Goal: Obtain resource: Download file/media

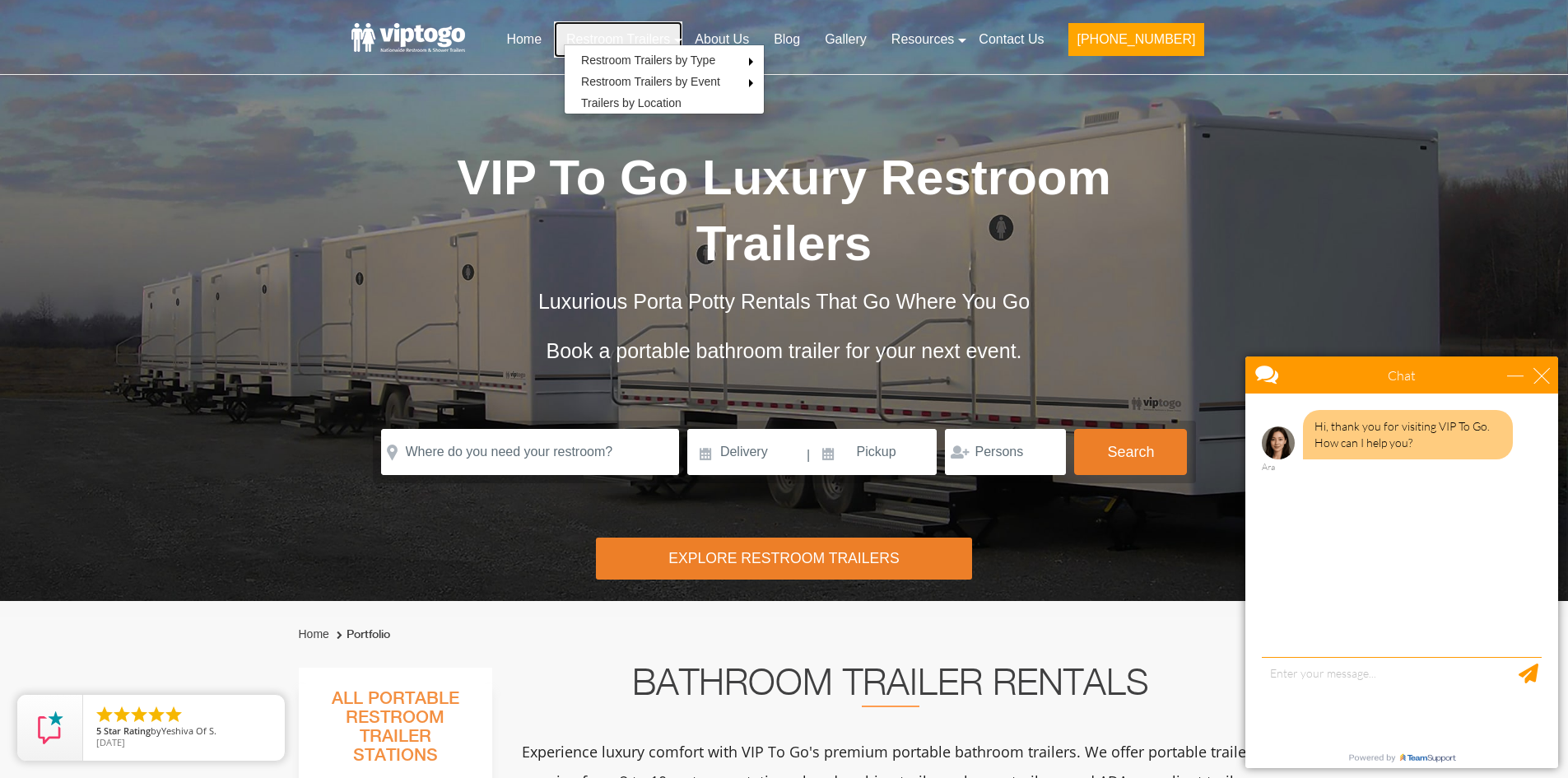
click at [683, 41] on link "Restroom Trailers" at bounding box center [618, 39] width 129 height 36
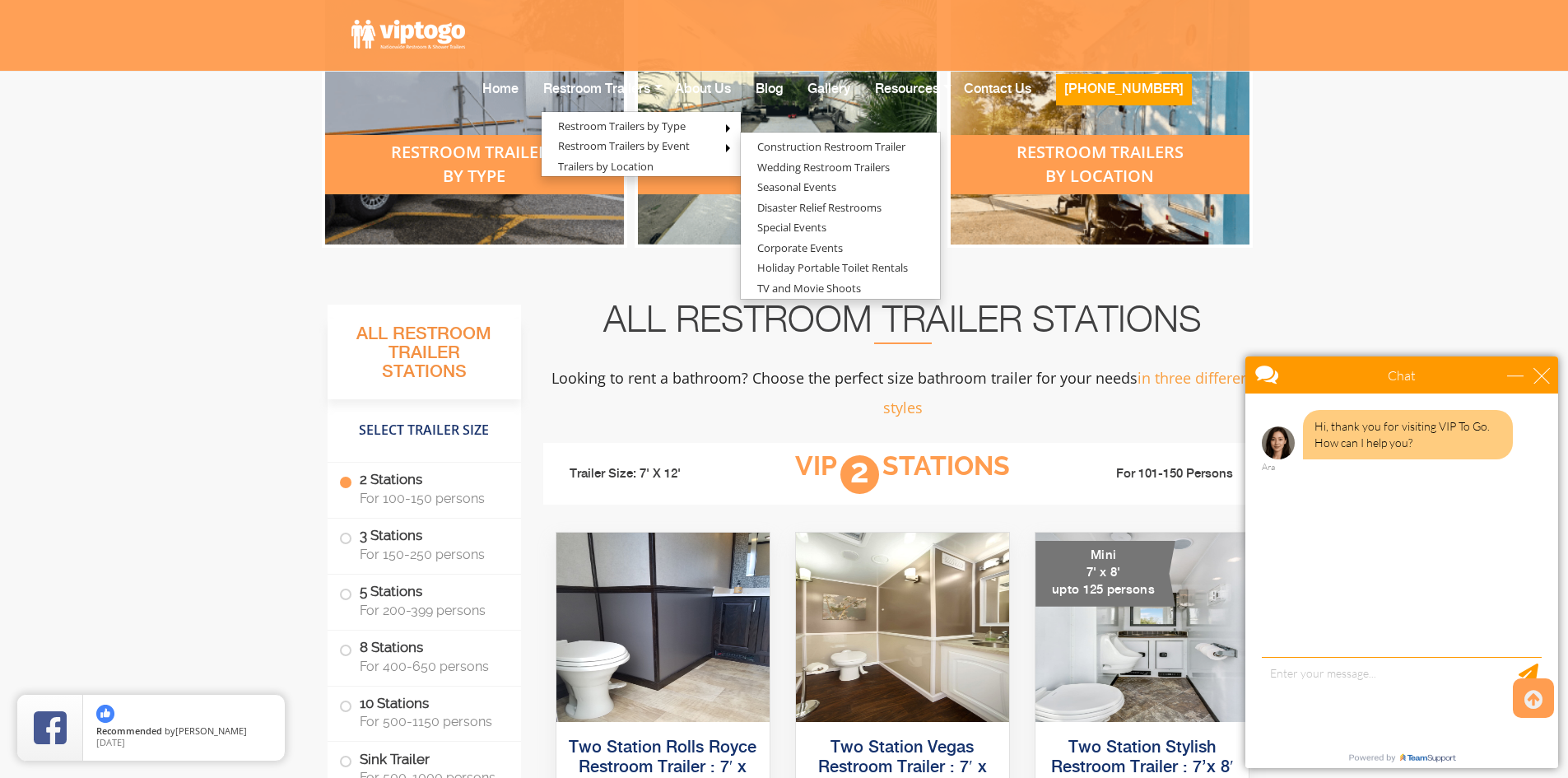
scroll to position [659, 0]
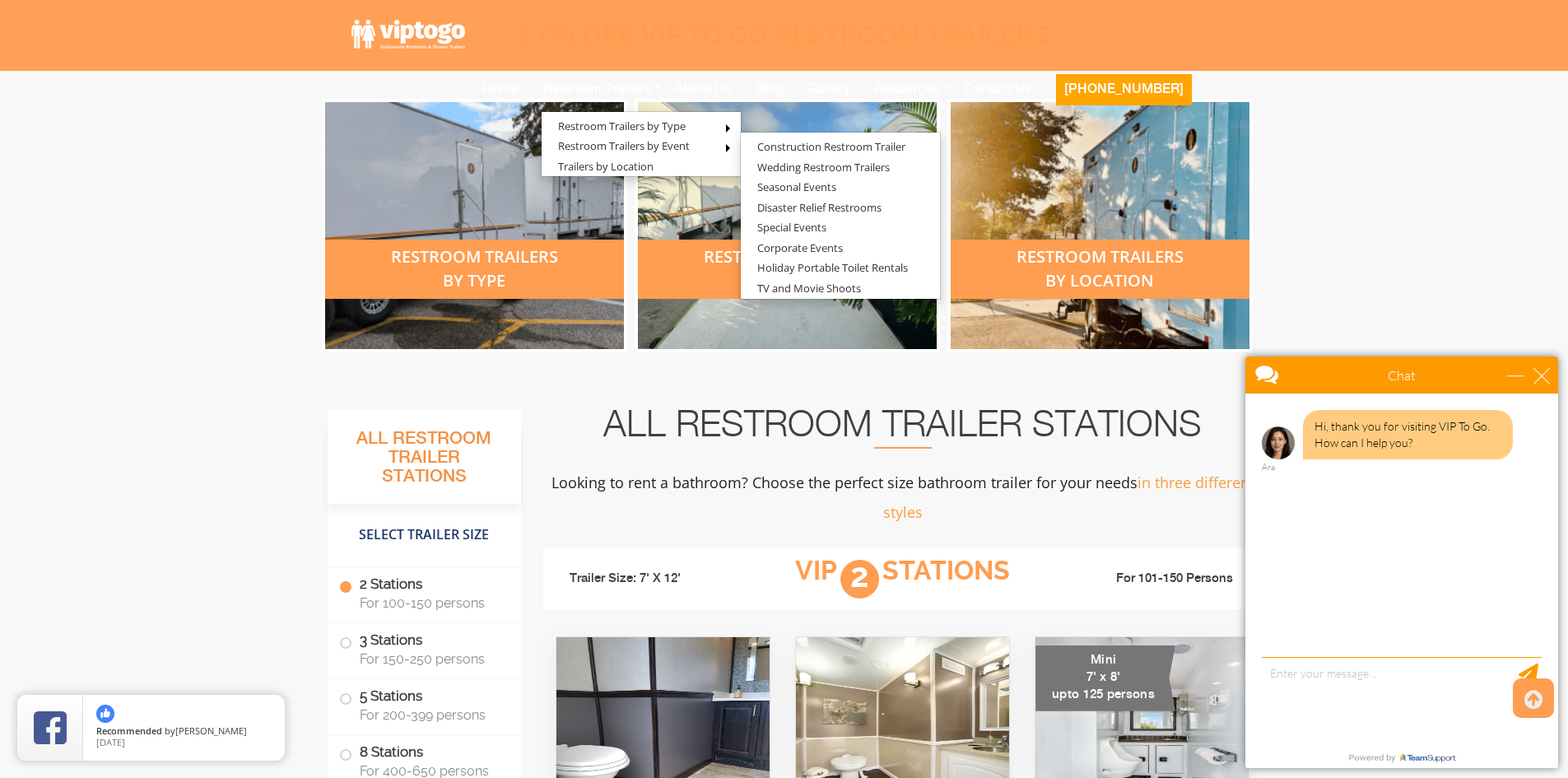
click at [514, 282] on div "restroom trailers by type" at bounding box center [474, 269] width 299 height 59
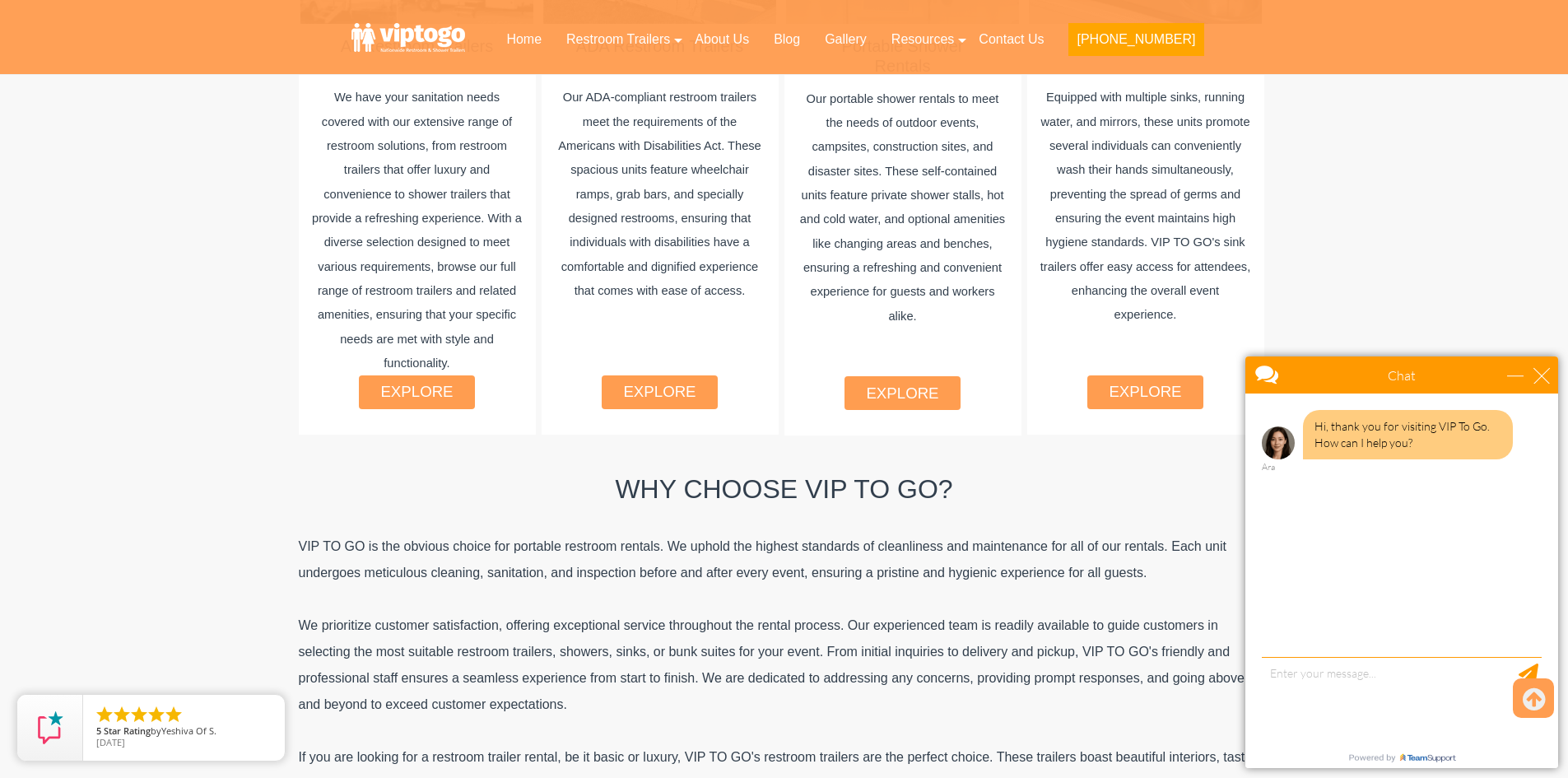
scroll to position [1400, 0]
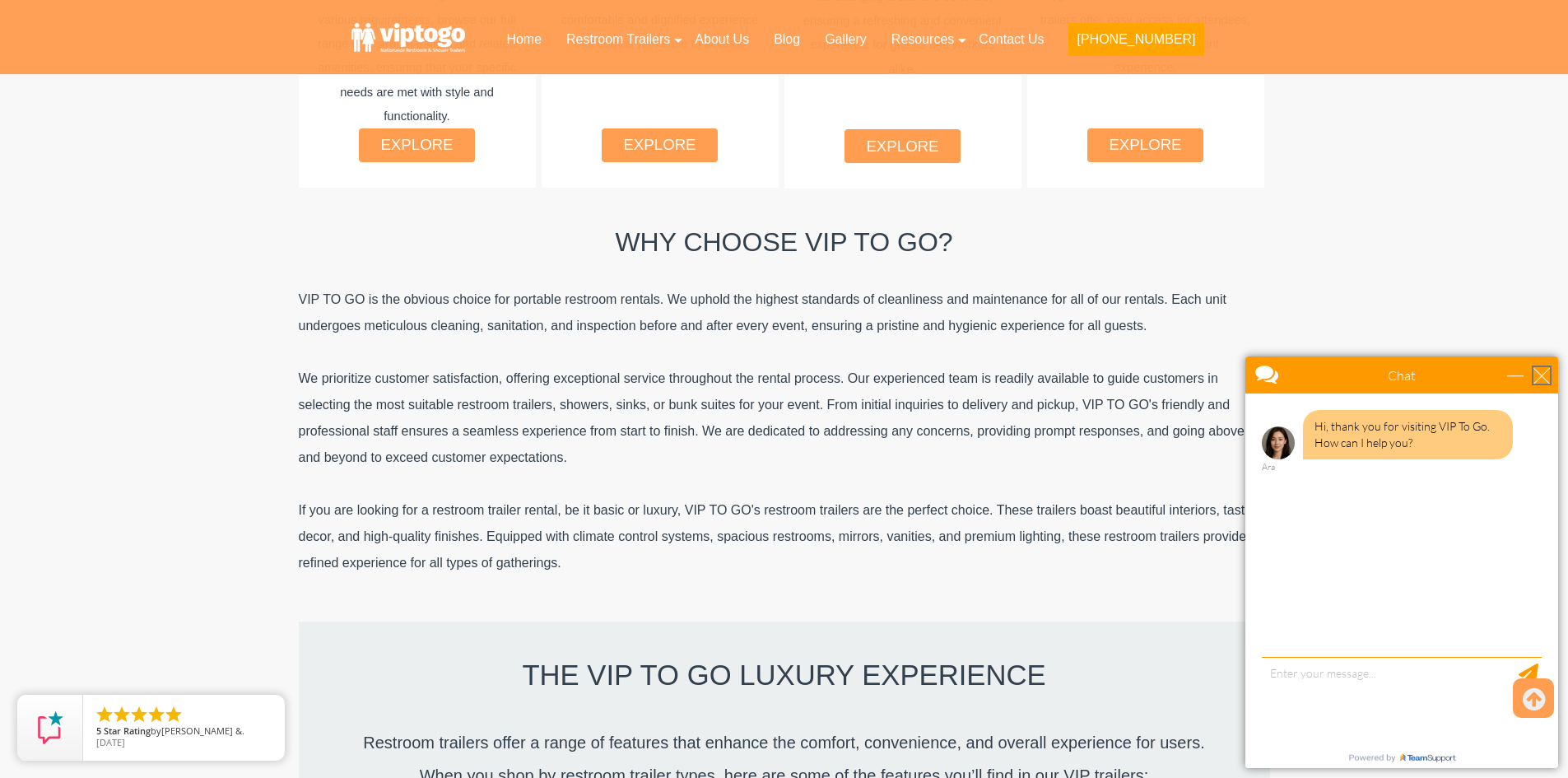
click at [1548, 369] on div "close" at bounding box center [1542, 375] width 17 height 17
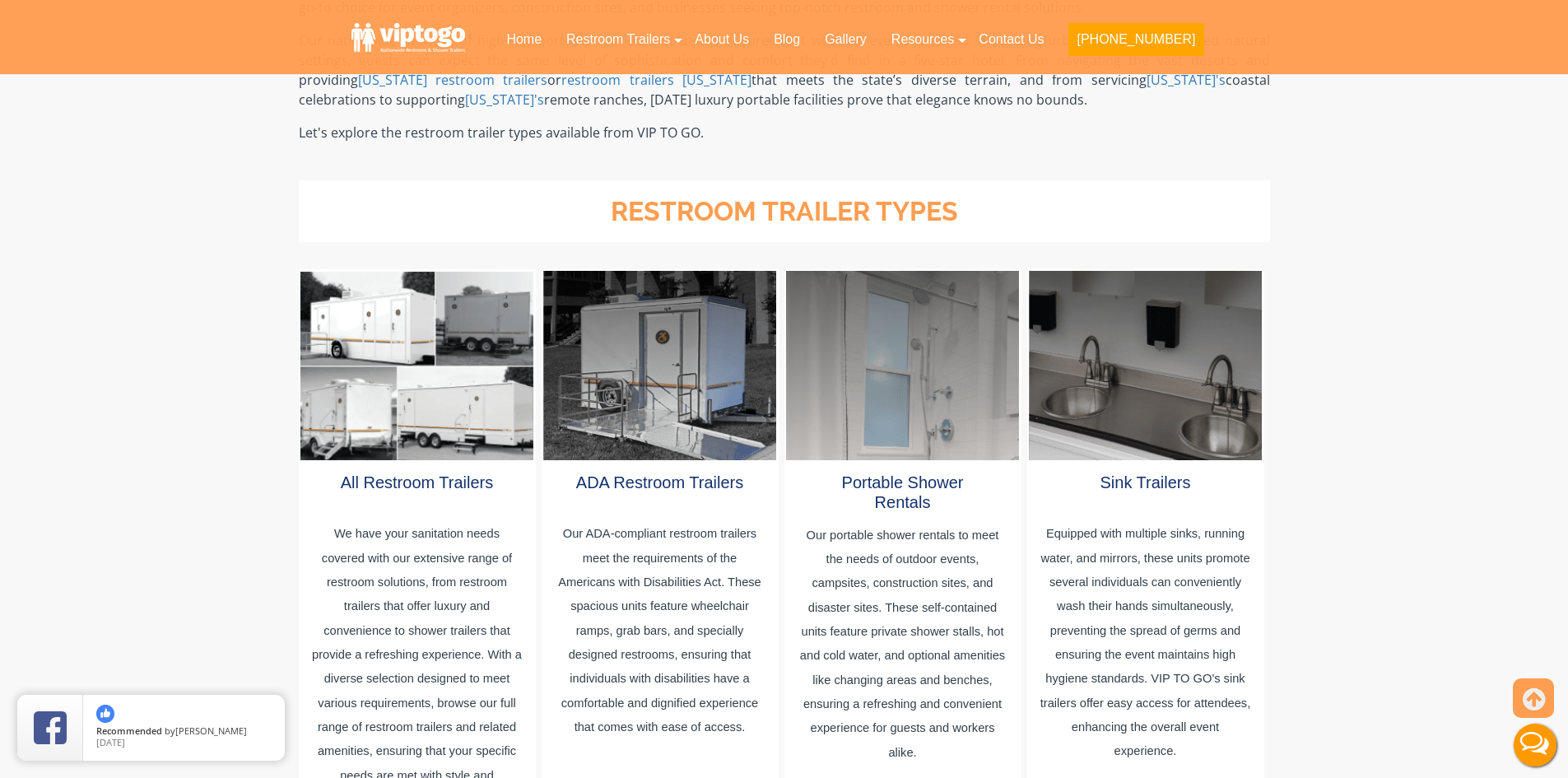
scroll to position [743, 0]
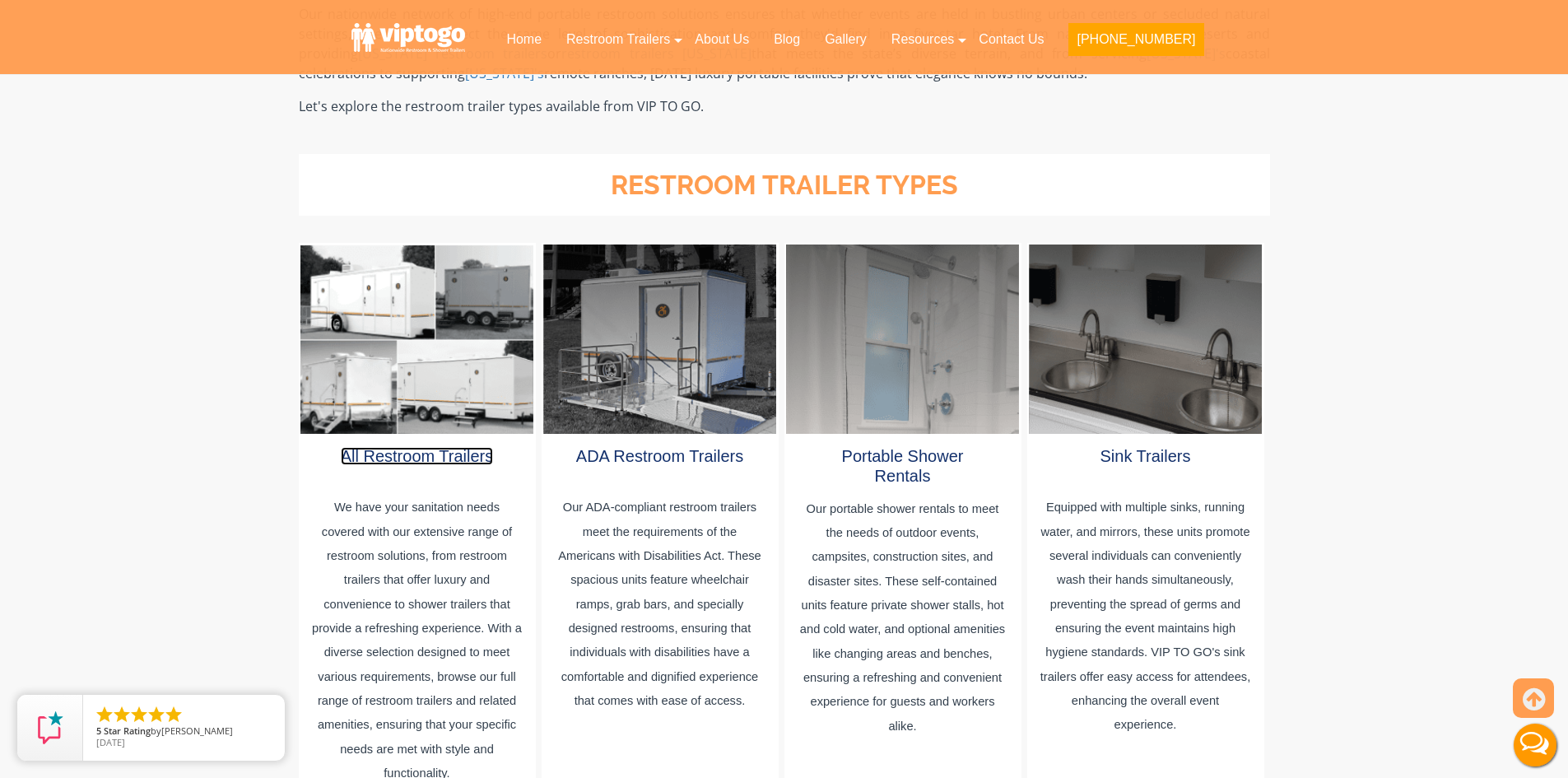
click at [437, 447] on link "All Restroom Trailers" at bounding box center [417, 456] width 153 height 19
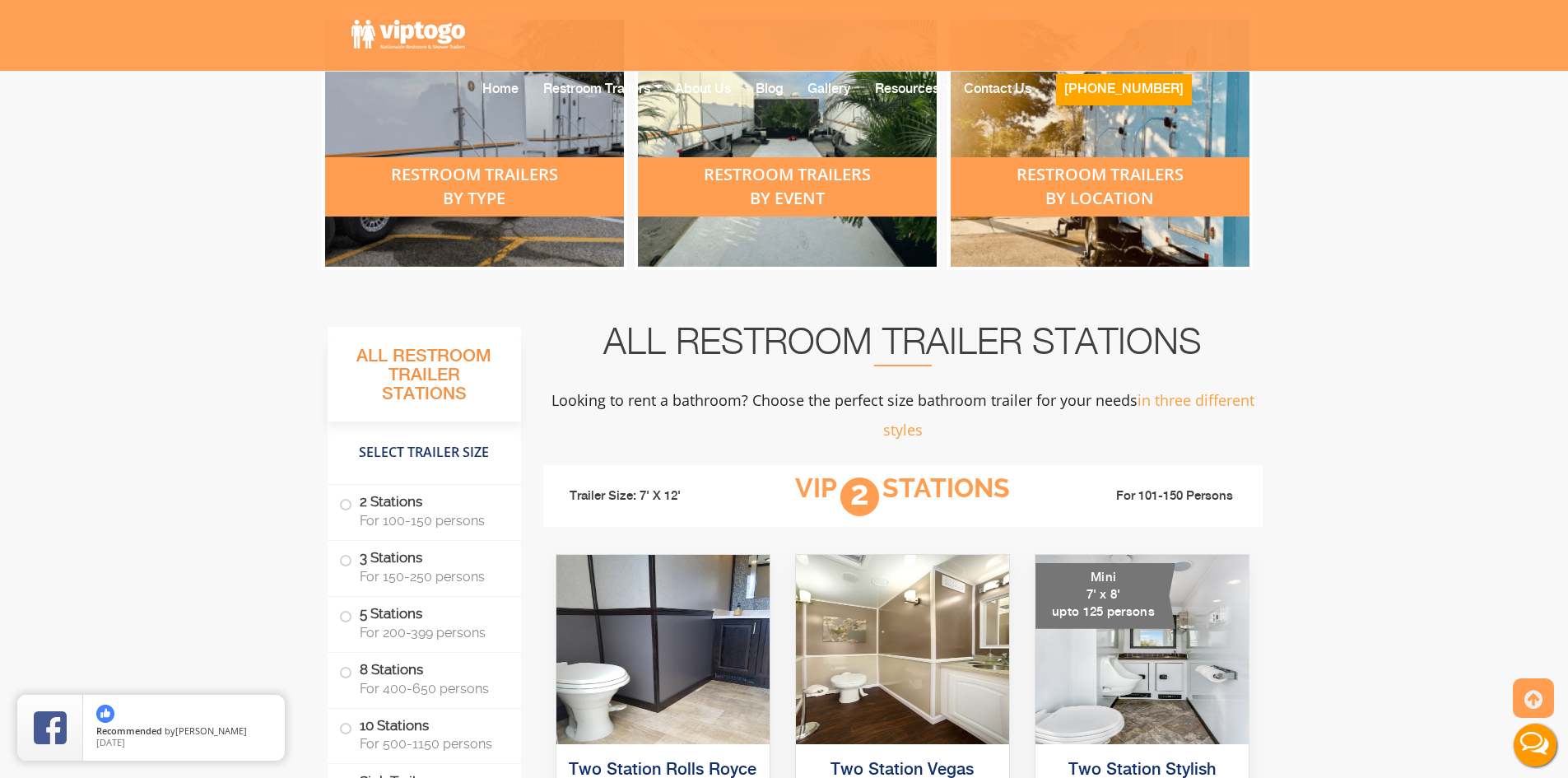
scroll to position [1070, 0]
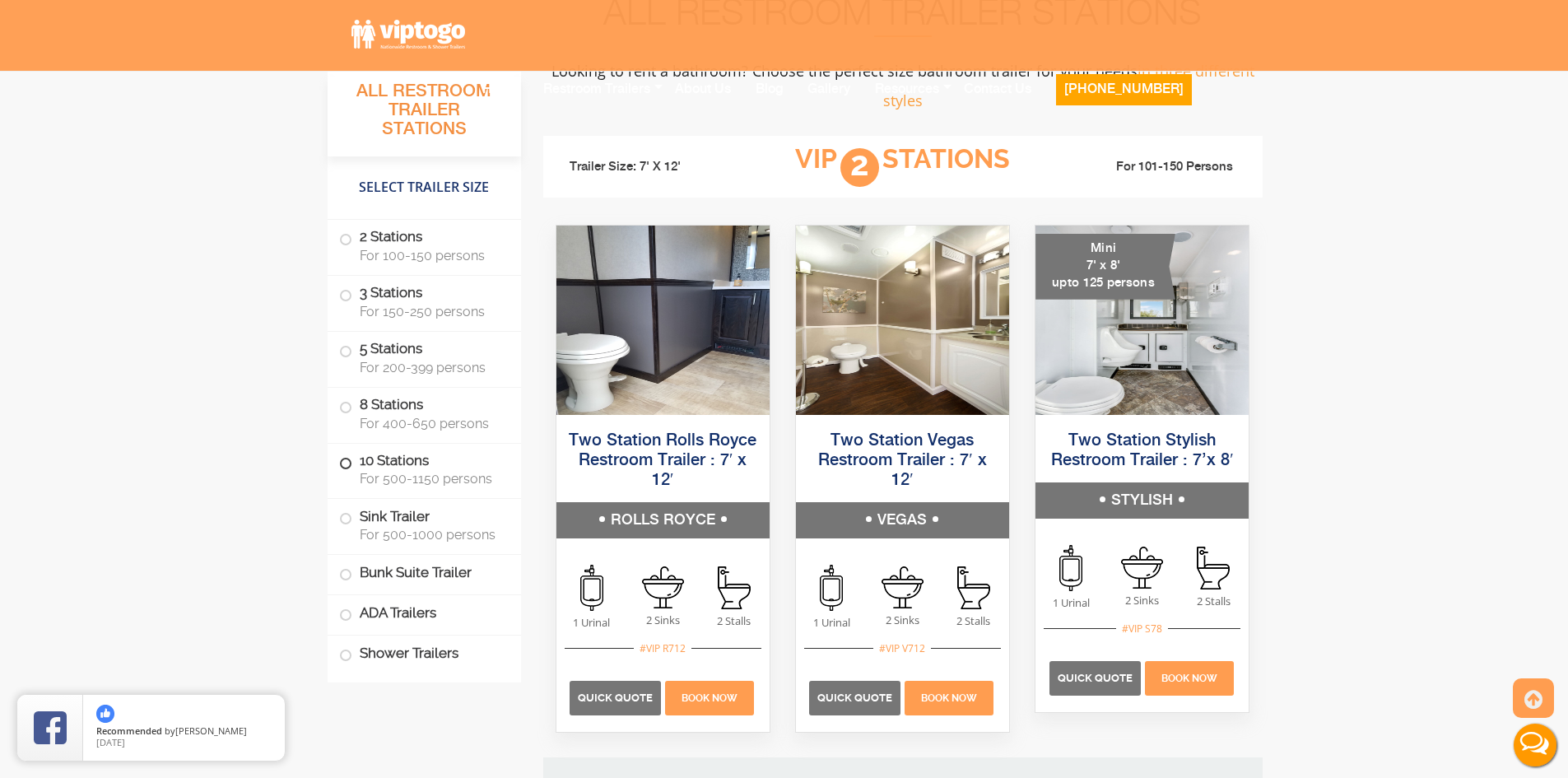
click at [353, 464] on label "10 Stations For 500-1150 persons" at bounding box center [424, 468] width 170 height 51
click at [348, 460] on span at bounding box center [345, 462] width 6 height 6
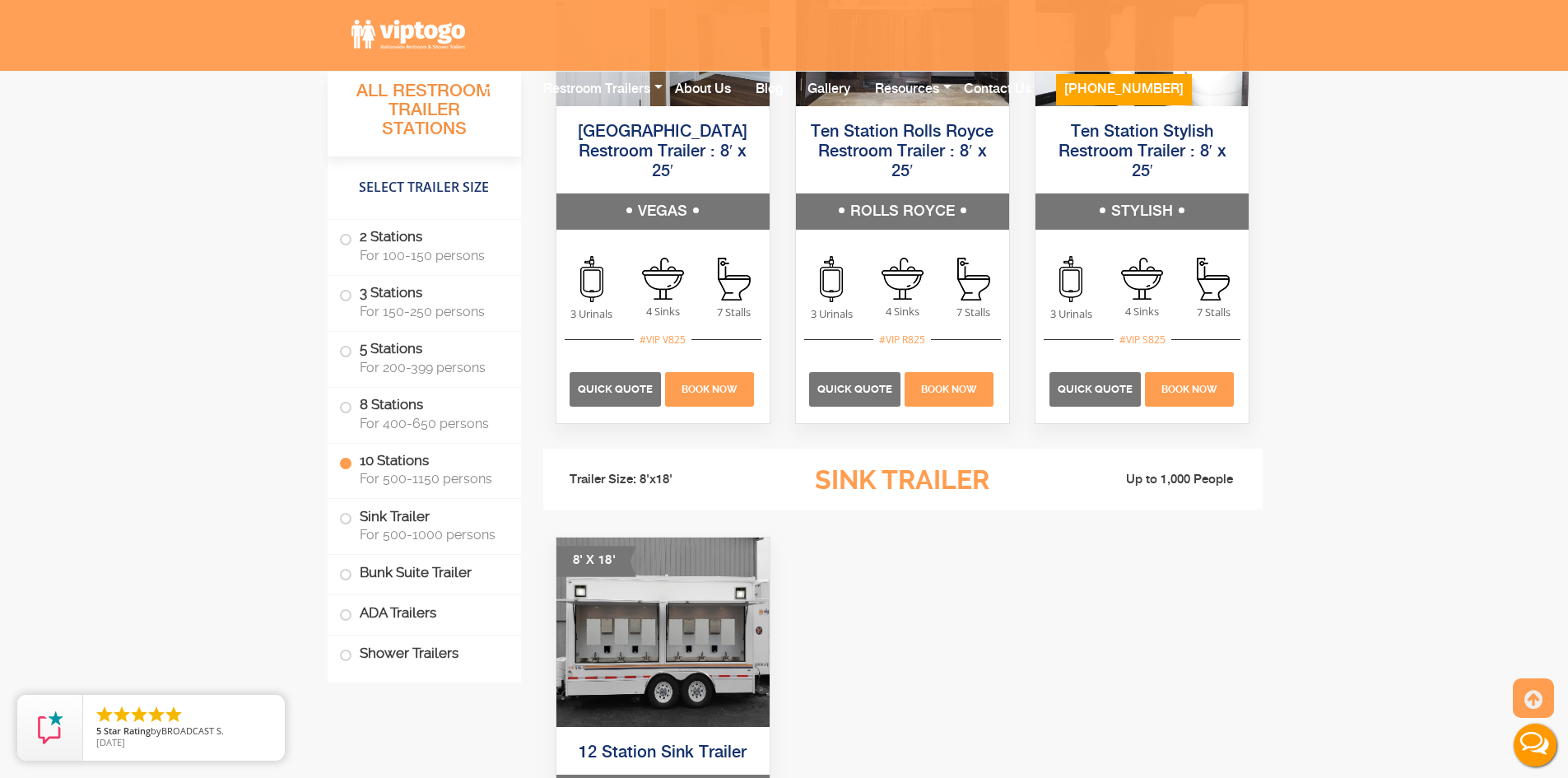
scroll to position [3952, 0]
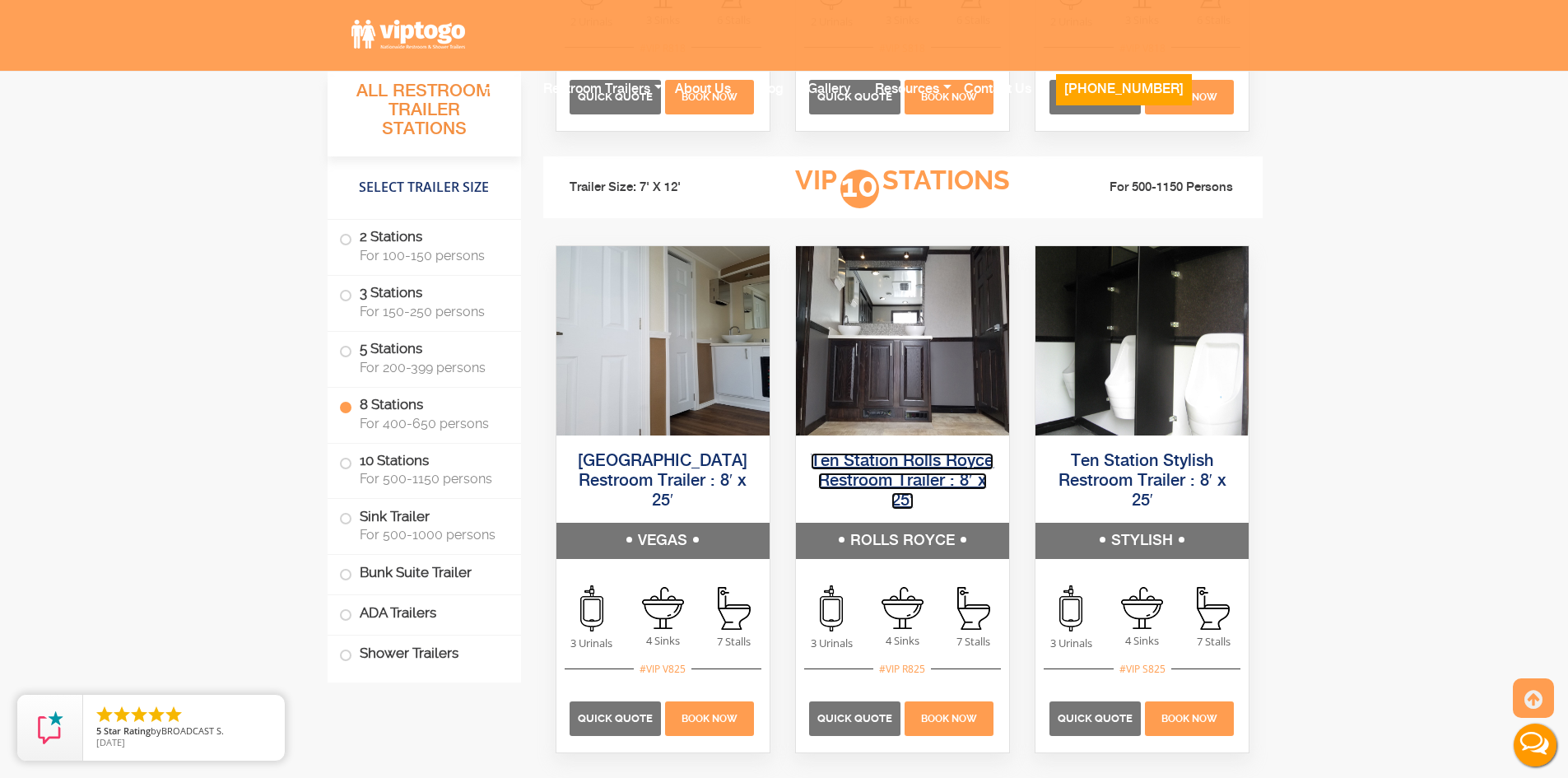
click at [903, 460] on link "Ten Station Rolls Royce Restroom Trailer : 8′ x 25′" at bounding box center [901, 481] width 183 height 56
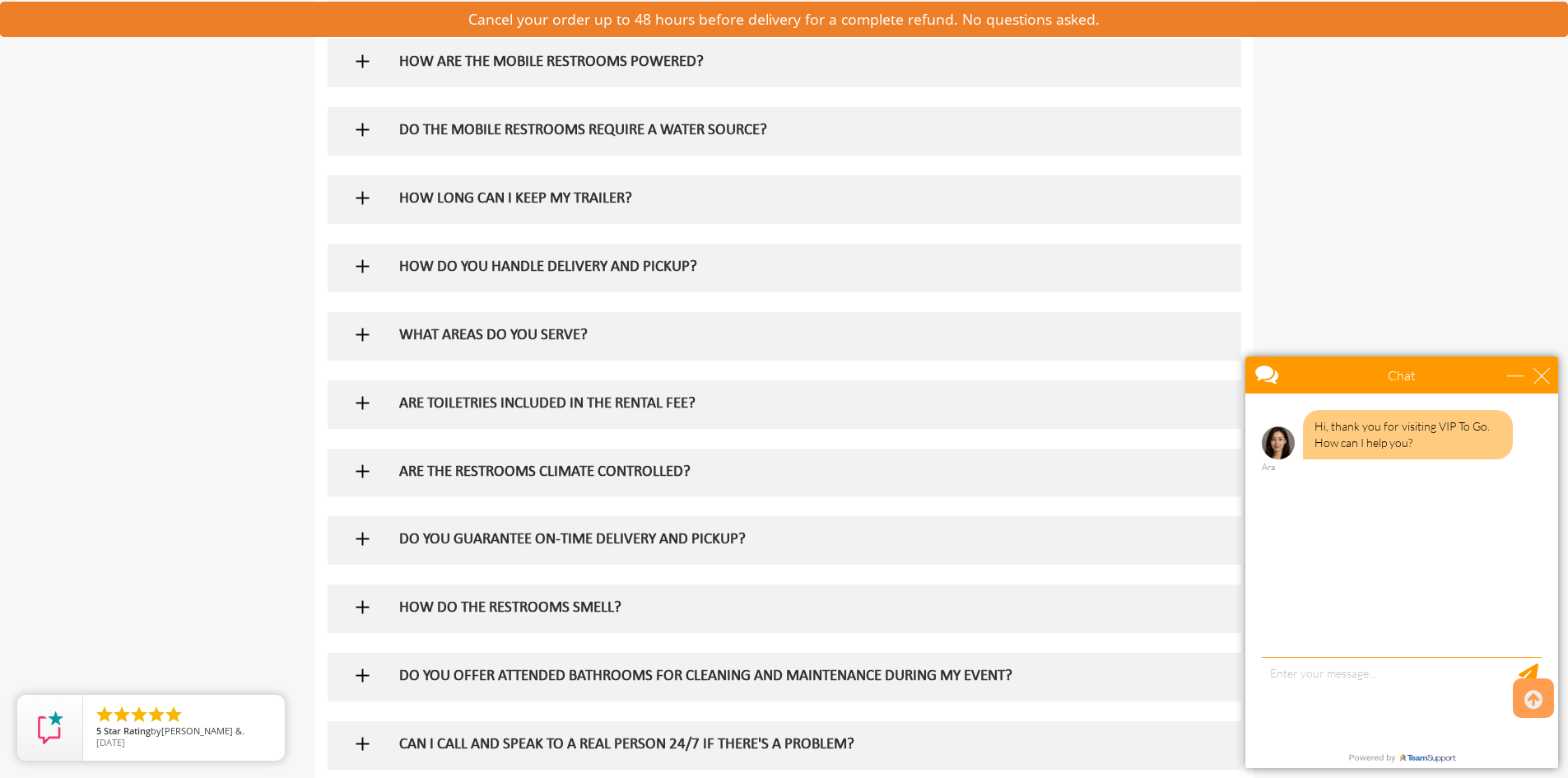
scroll to position [1235, 0]
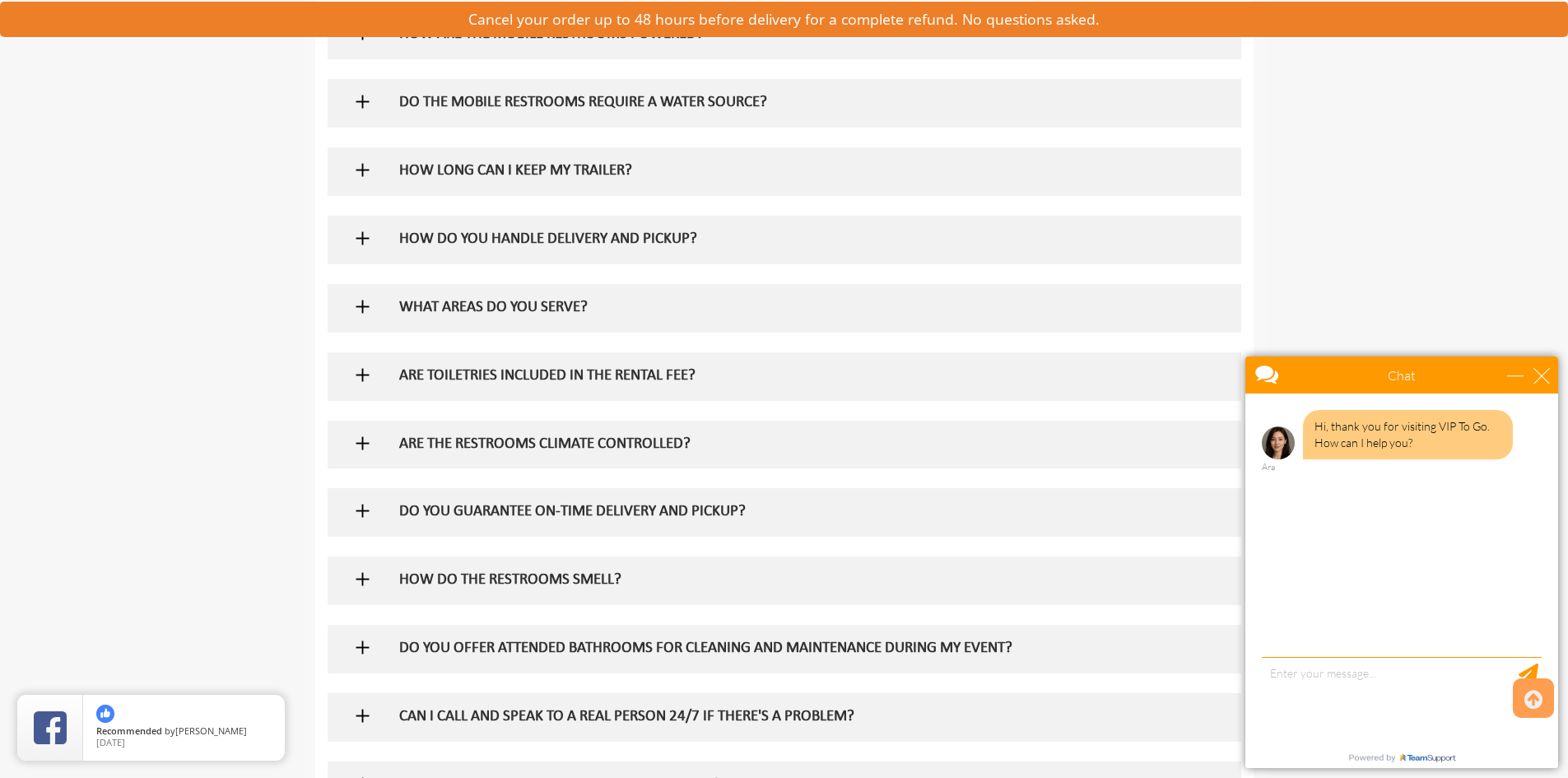
click at [653, 377] on h5 "ARE TOILETRIES INCLUDED IN THE RENTAL FEE?" at bounding box center [758, 377] width 716 height 18
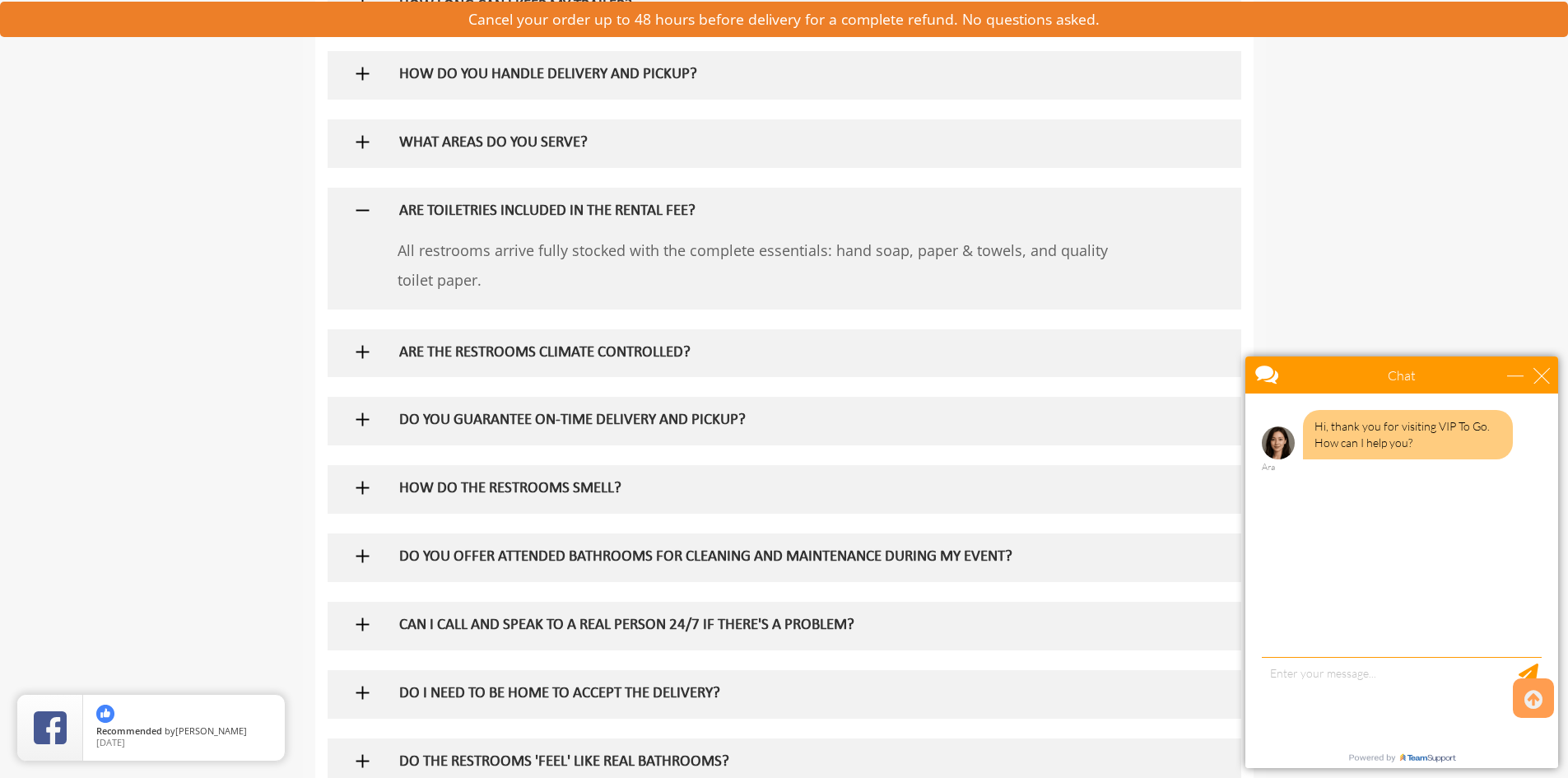
scroll to position [1647, 0]
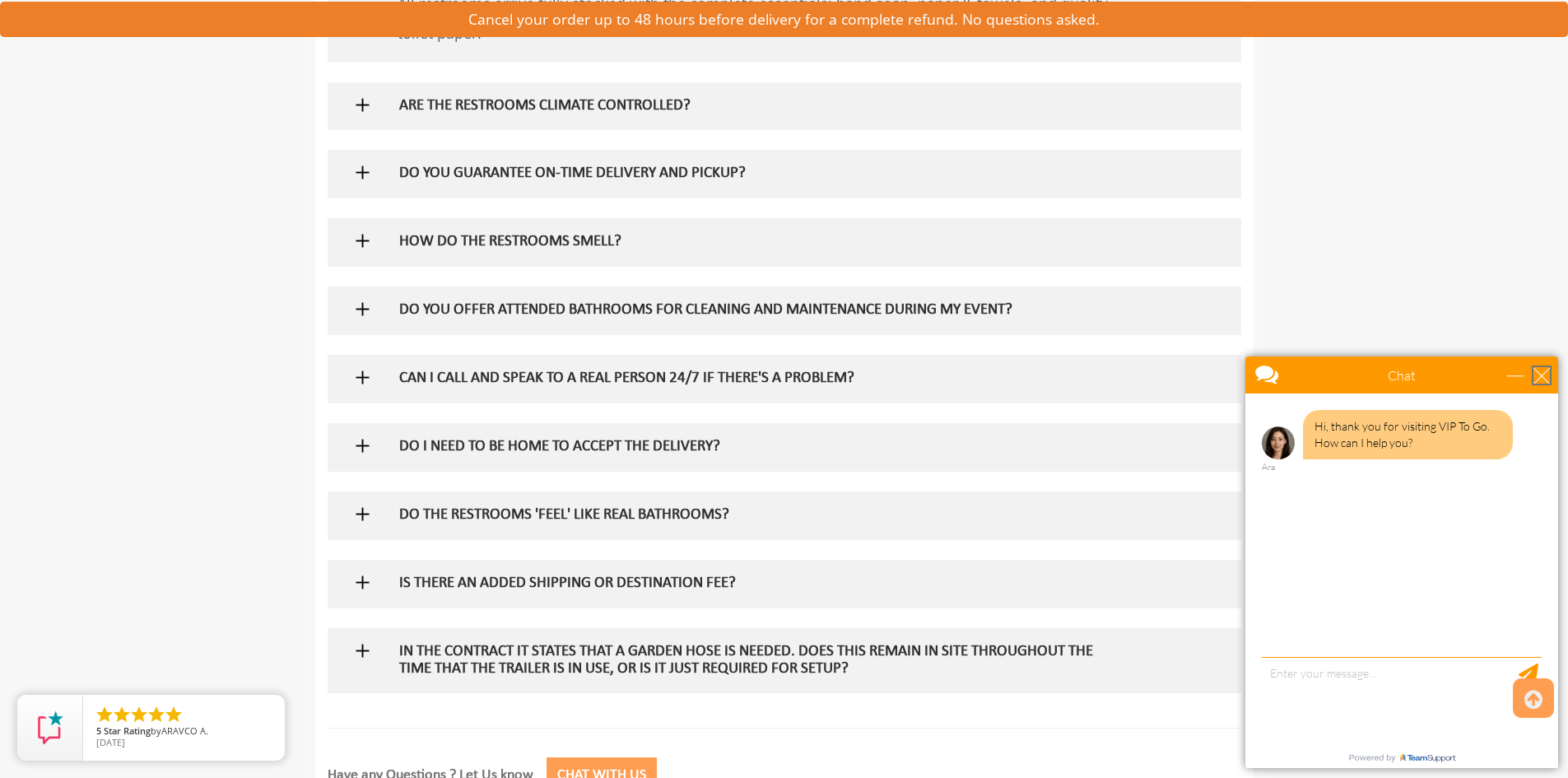
click at [1547, 373] on div "close" at bounding box center [1542, 375] width 17 height 17
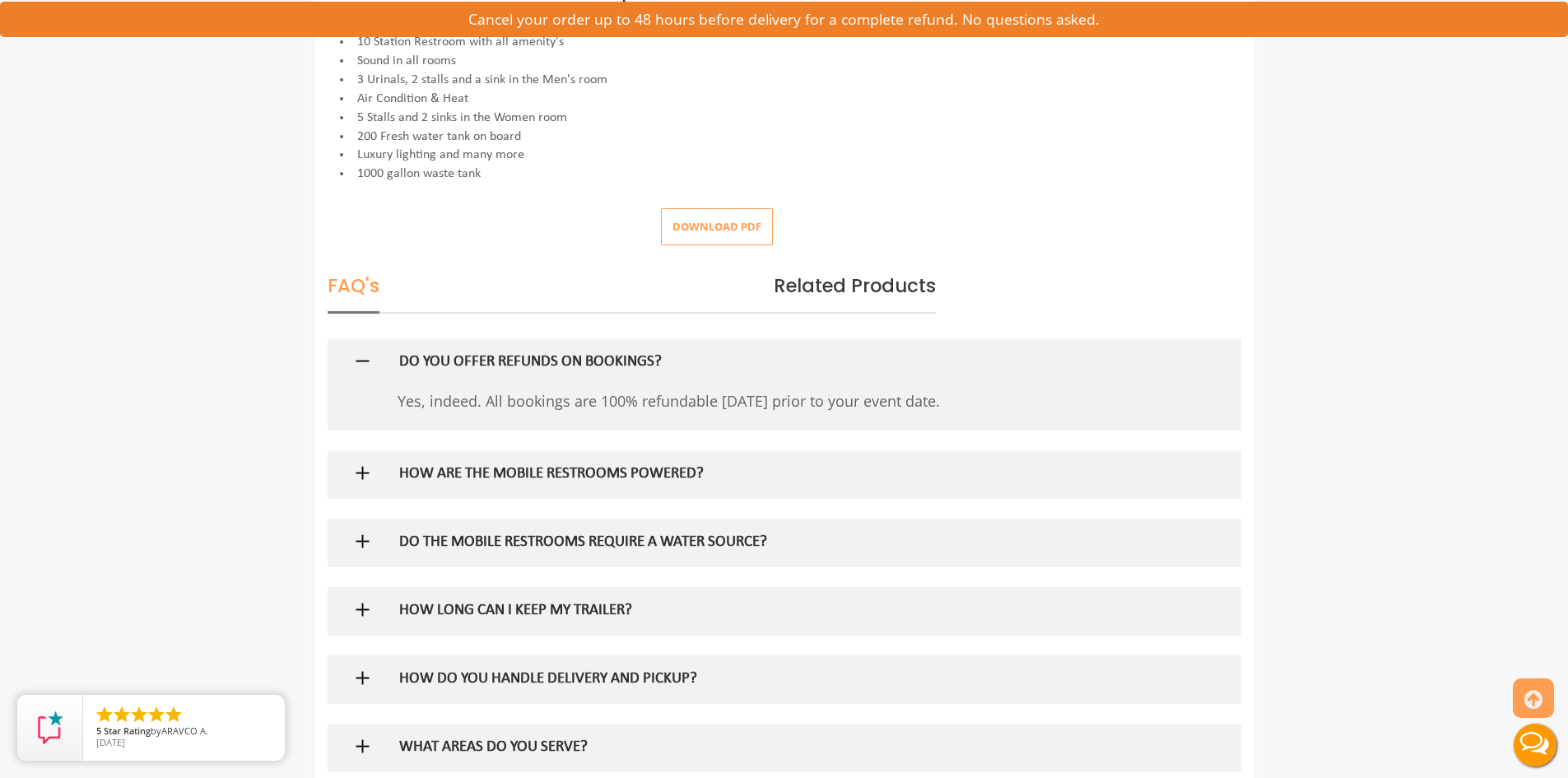
scroll to position [764, 0]
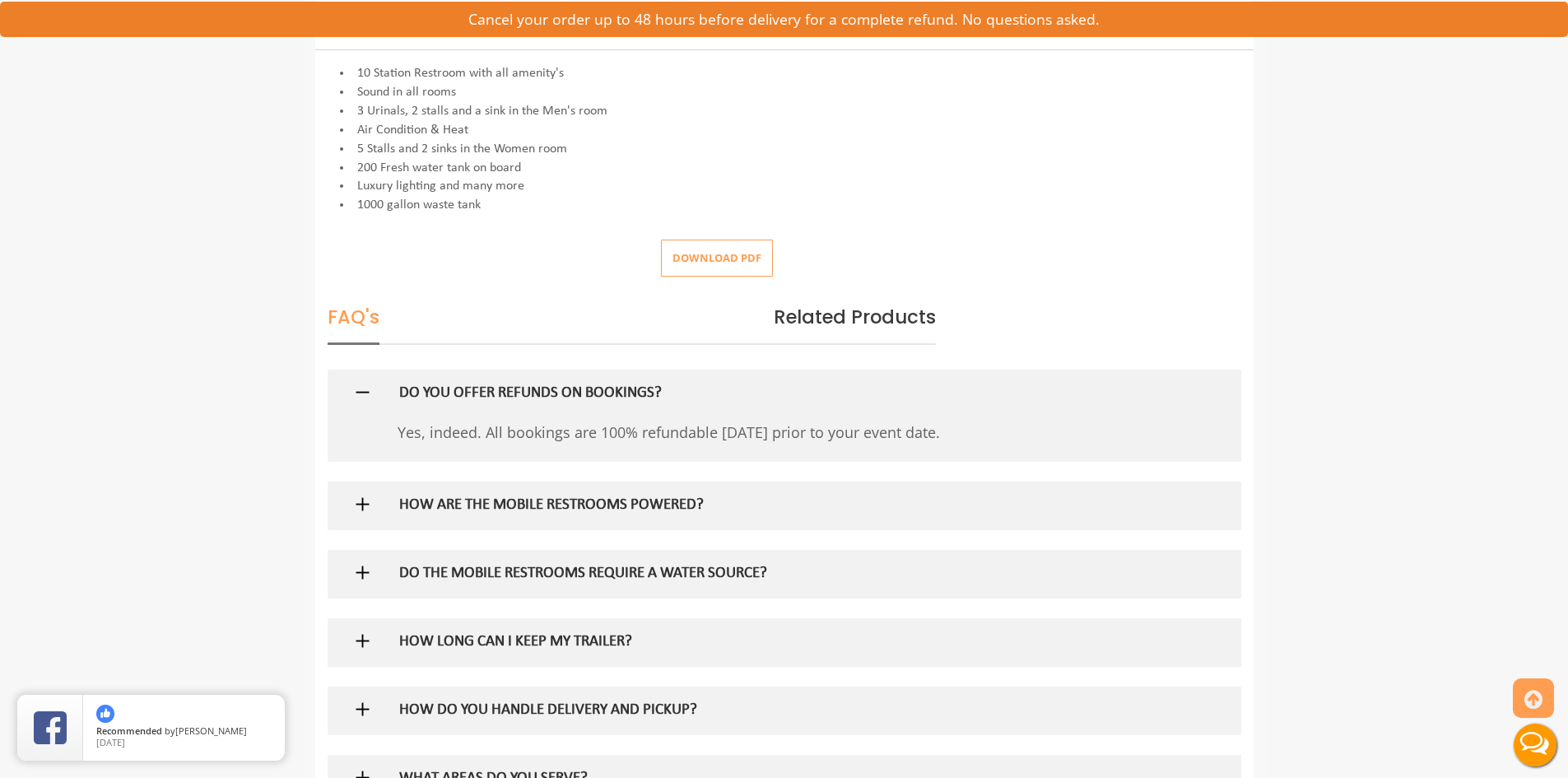
click at [737, 268] on button "Download pdf" at bounding box center [716, 258] width 112 height 37
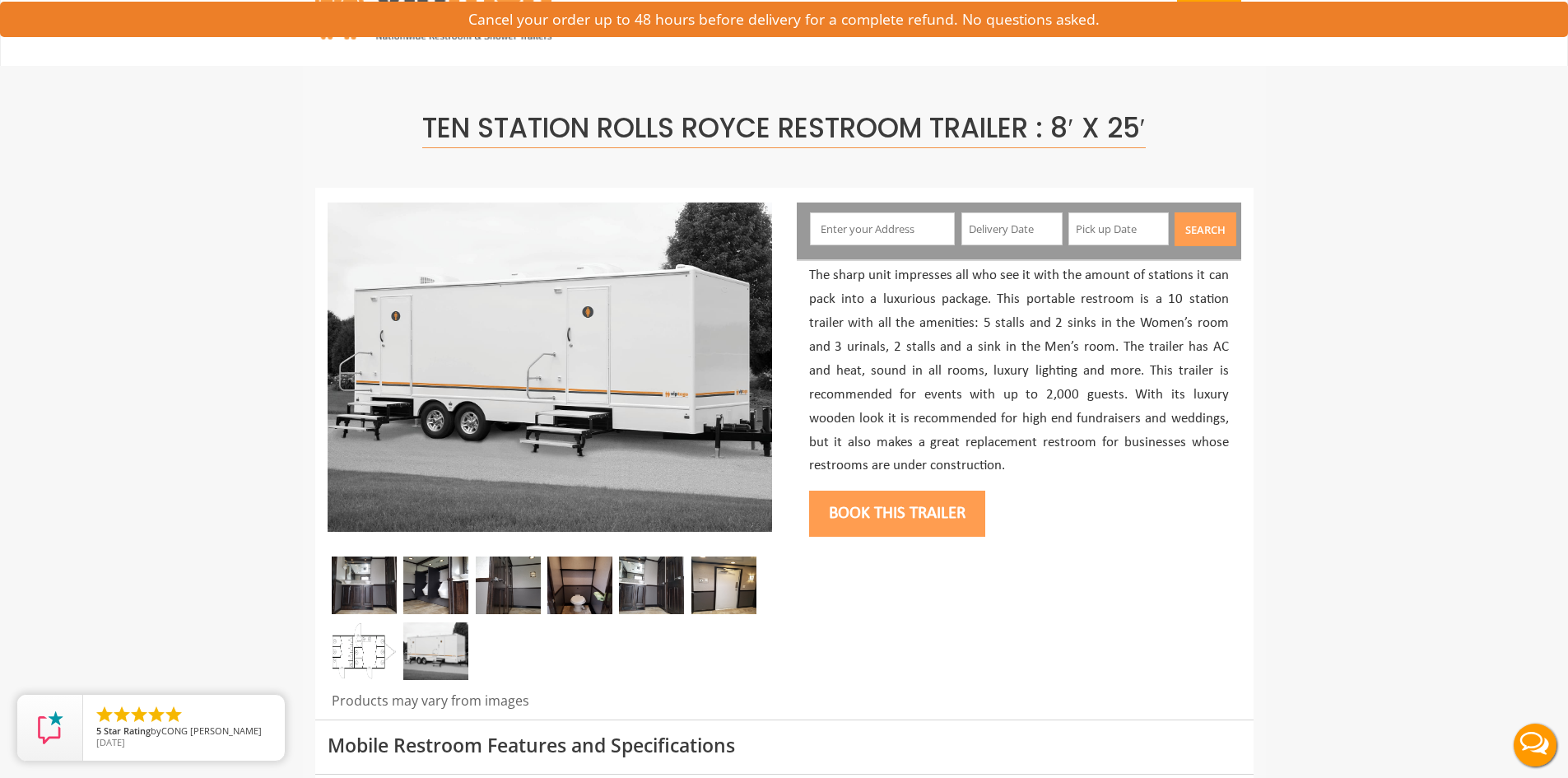
scroll to position [0, 0]
